Goal: Task Accomplishment & Management: Complete application form

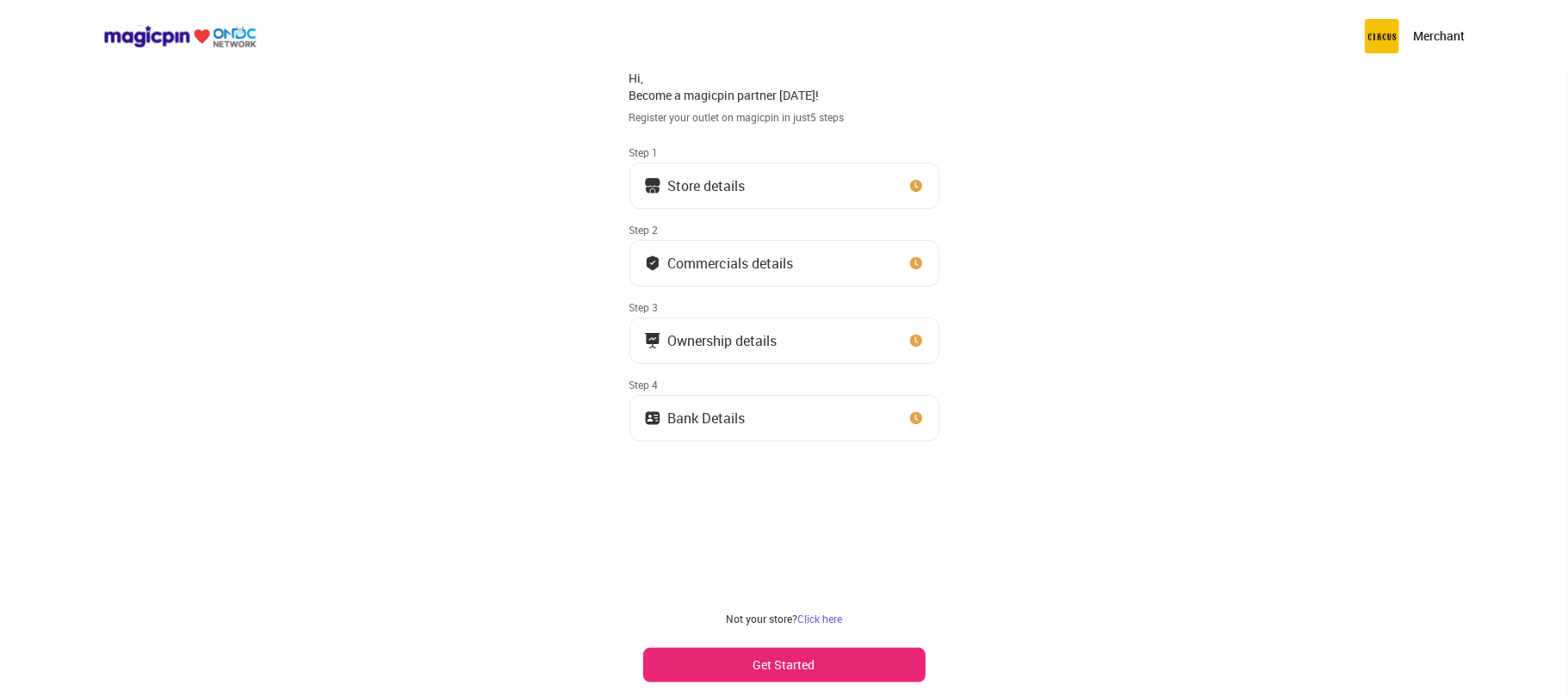
click at [754, 200] on button "Store details" at bounding box center [784, 185] width 310 height 46
